Goal: Register for event/course

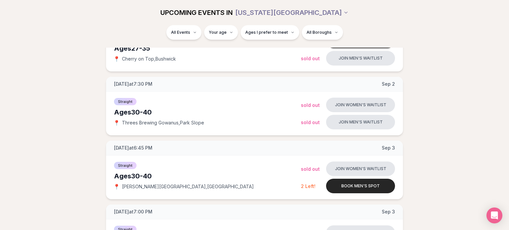
scroll to position [191, 0]
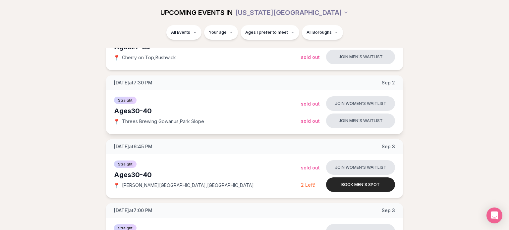
click at [133, 125] on span "Threes Brewing Gowanus , Park Slope" at bounding box center [163, 121] width 82 height 7
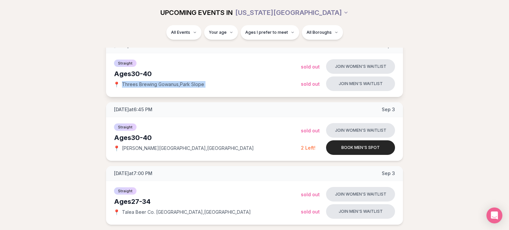
scroll to position [232, 0]
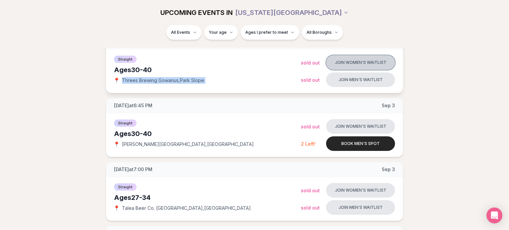
click at [368, 70] on button "Join women's waitlist" at bounding box center [360, 62] width 69 height 15
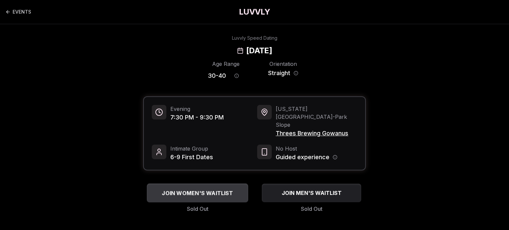
scroll to position [53, 0]
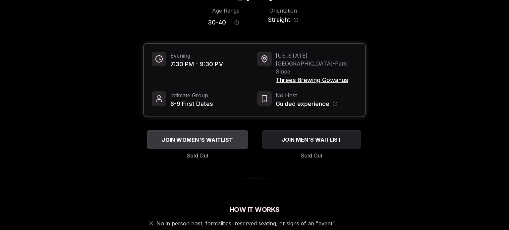
click at [216, 144] on span "JOIN WOMEN'S WAITLIST" at bounding box center [197, 140] width 74 height 8
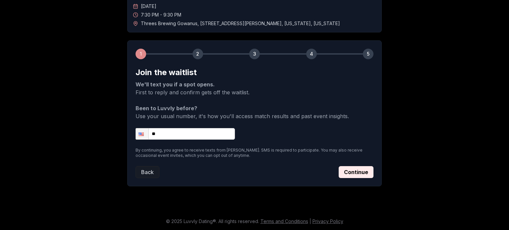
scroll to position [128, 0]
click at [188, 128] on input "**" at bounding box center [185, 134] width 99 height 12
type input "**********"
click at [373, 166] on button "Continue" at bounding box center [356, 172] width 35 height 12
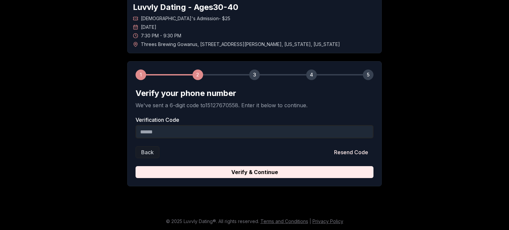
scroll to position [48, 0]
